Goal: Find contact information: Obtain details needed to contact an individual or organization

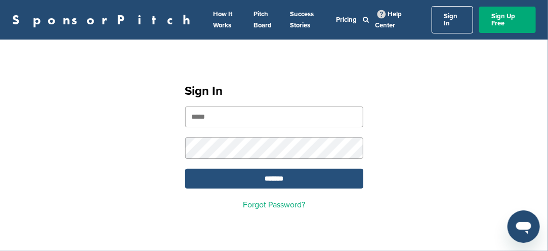
type input "**********"
click at [266, 172] on input "*******" at bounding box center [274, 179] width 178 height 20
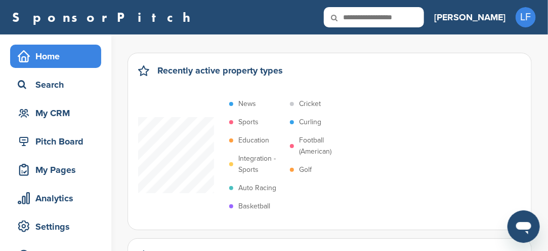
click at [249, 124] on p "Sports" at bounding box center [249, 121] width 20 height 11
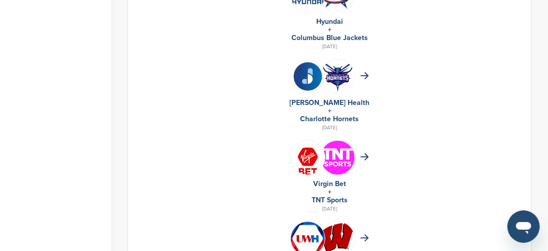
scroll to position [861, 0]
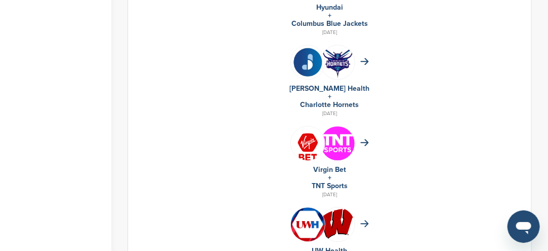
click at [330, 141] on img at bounding box center [338, 143] width 34 height 34
click at [331, 141] on img at bounding box center [338, 143] width 34 height 34
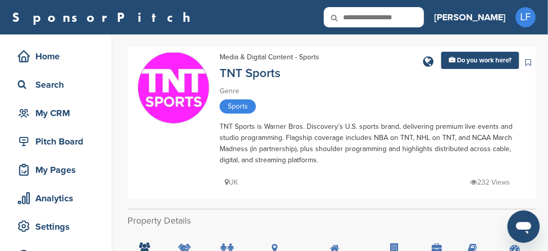
click at [424, 19] on input "text" at bounding box center [374, 17] width 100 height 20
type input "**********"
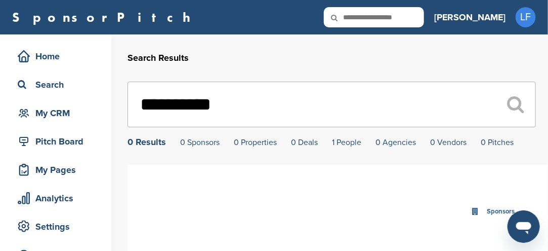
click at [424, 17] on input "text" at bounding box center [374, 17] width 100 height 20
type input "******"
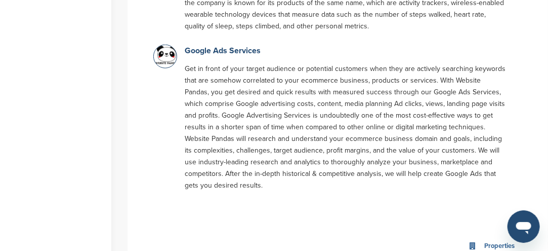
scroll to position [203, 0]
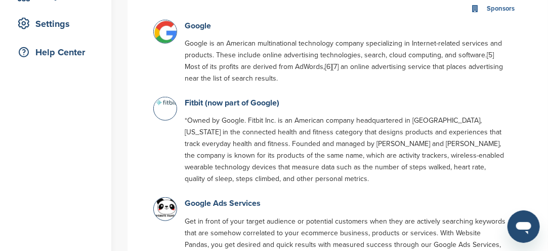
click at [163, 42] on img at bounding box center [166, 32] width 25 height 25
click at [163, 43] on img at bounding box center [166, 32] width 25 height 25
click at [191, 31] on link "Google" at bounding box center [198, 26] width 26 height 10
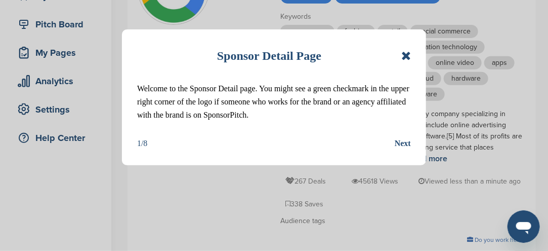
scroll to position [152, 0]
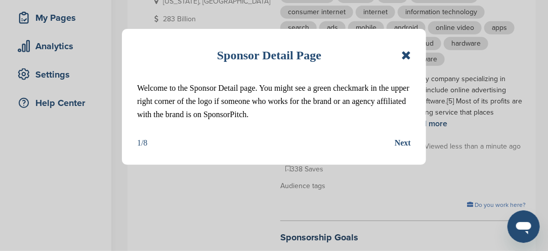
click at [404, 55] on icon at bounding box center [407, 55] width 10 height 12
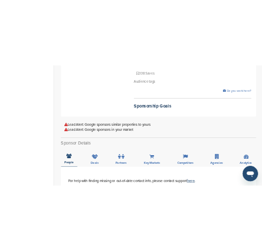
scroll to position [355, 0]
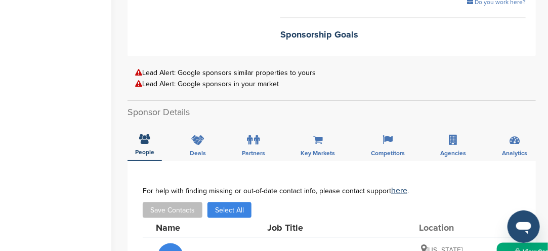
click at [505, 241] on button "View Contact" at bounding box center [537, 256] width 69 height 30
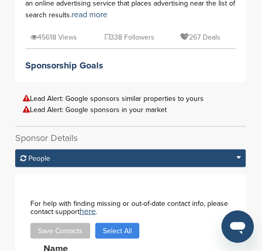
scroll to position [658, 0]
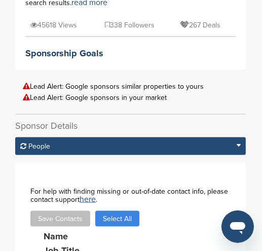
drag, startPoint x: 111, startPoint y: 154, endPoint x: 103, endPoint y: 164, distance: 12.2
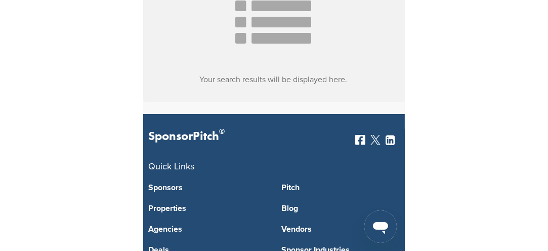
scroll to position [68, 0]
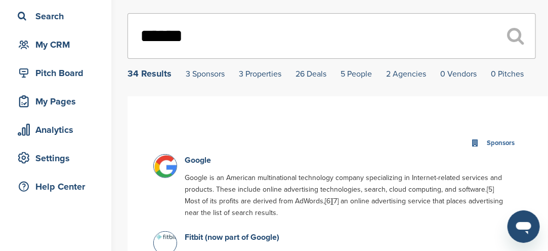
click at [196, 36] on input "******" at bounding box center [332, 36] width 409 height 46
type input "*"
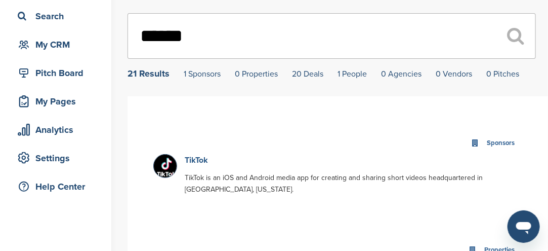
type input "******"
click at [195, 161] on link "TikTok" at bounding box center [196, 160] width 23 height 10
click at [196, 161] on link "TikTok" at bounding box center [196, 160] width 23 height 10
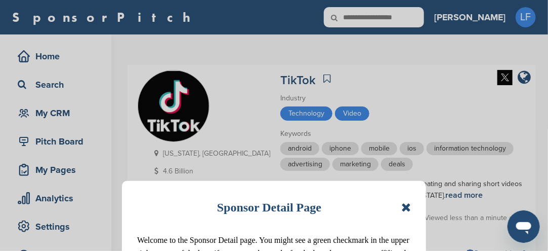
click at [408, 205] on icon at bounding box center [407, 207] width 10 height 12
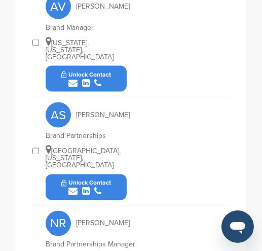
scroll to position [775, 0]
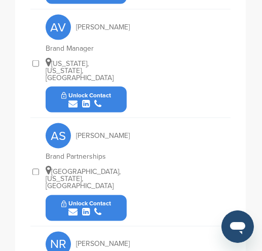
drag, startPoint x: 113, startPoint y: 203, endPoint x: 110, endPoint y: 26, distance: 176.8
click at [110, 123] on div "AS [PERSON_NAME]" at bounding box center [101, 135] width 111 height 25
copy span "o"
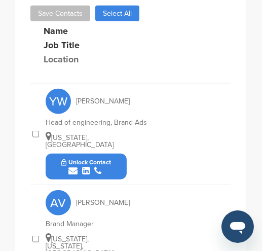
scroll to position [471, 0]
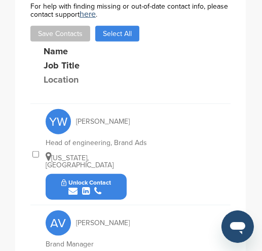
click at [108, 186] on div "submit" at bounding box center [86, 191] width 50 height 10
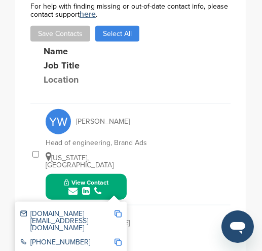
click at [119, 210] on img at bounding box center [117, 213] width 7 height 7
